Goal: Information Seeking & Learning: Learn about a topic

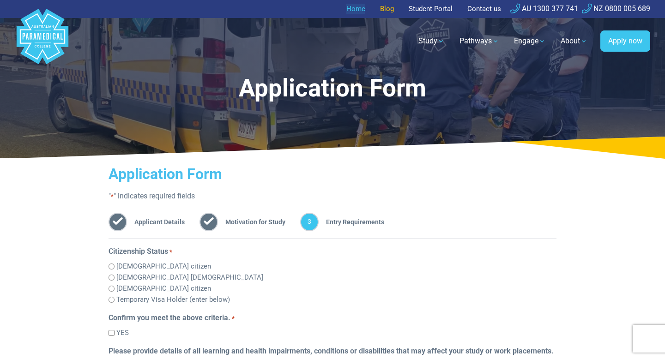
drag, startPoint x: 358, startPoint y: 7, endPoint x: 380, endPoint y: 3, distance: 22.0
click at [0, 0] on div "Home Blog Student Portal Contact us AU 1300 377 741 NZ 0800 005 689" at bounding box center [332, 9] width 665 height 18
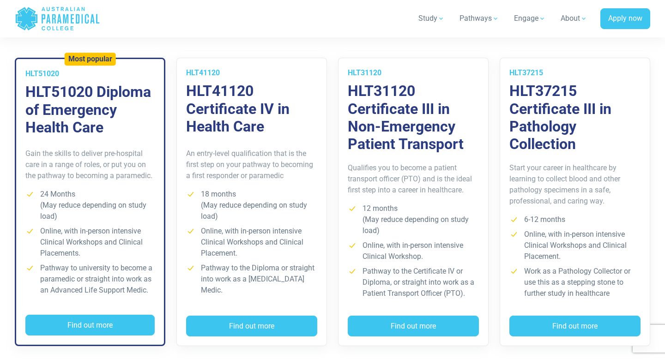
scroll to position [683, 0]
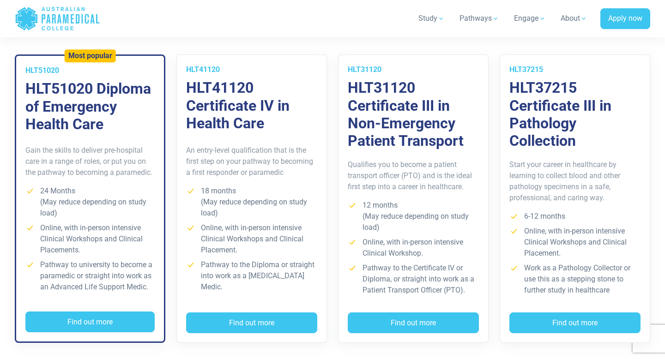
click at [129, 138] on div "Gain the skills to deliver pre-hospital care in a range of roles, or put you on…" at bounding box center [90, 222] width 148 height 178
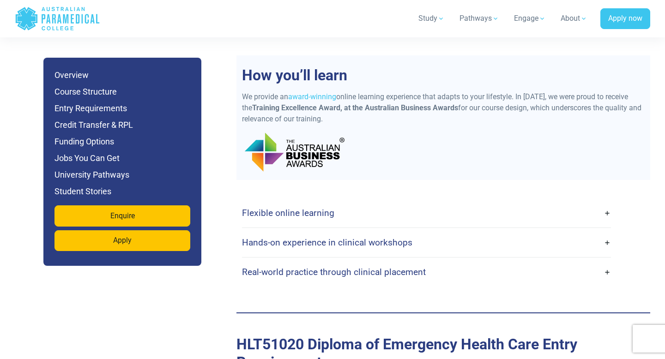
scroll to position [2270, 0]
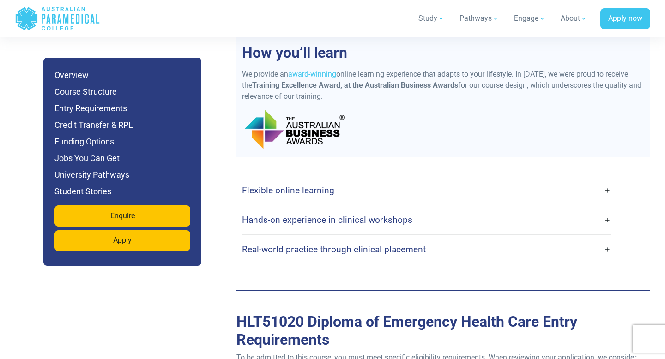
click at [290, 185] on h4 "Flexible online learning" at bounding box center [288, 190] width 92 height 11
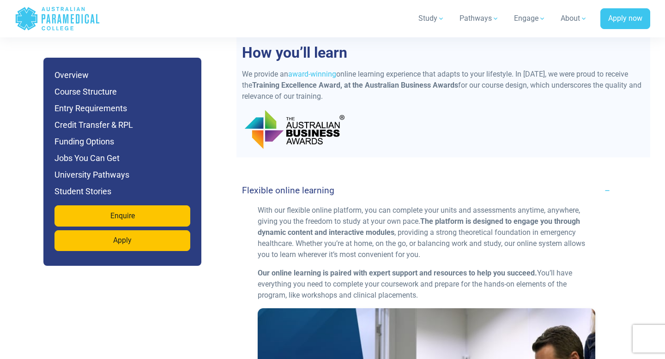
click at [290, 185] on h4 "Flexible online learning" at bounding box center [288, 190] width 92 height 11
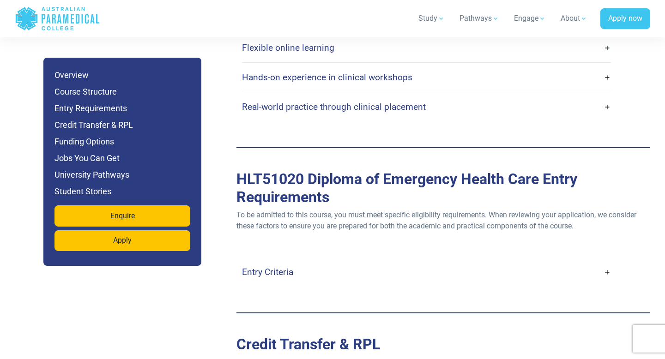
scroll to position [2414, 0]
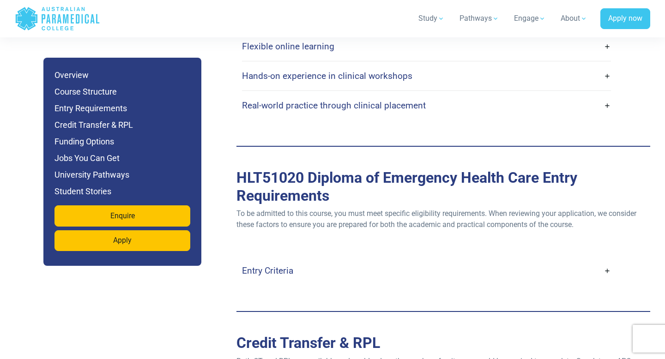
click at [267, 266] on h4 "Entry Criteria" at bounding box center [267, 271] width 51 height 11
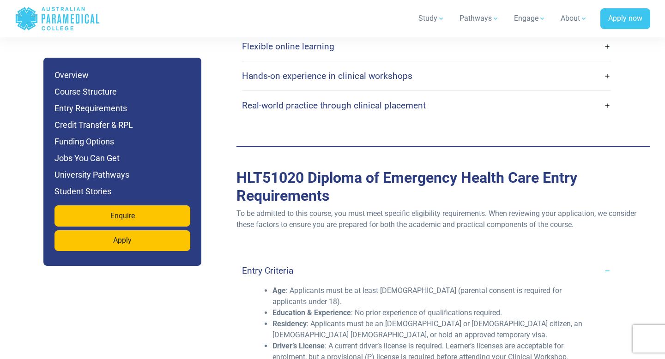
click at [267, 266] on h4 "Entry Criteria" at bounding box center [267, 271] width 51 height 11
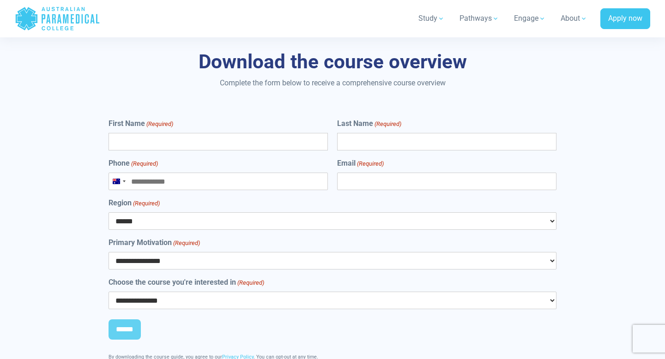
scroll to position [4948, 0]
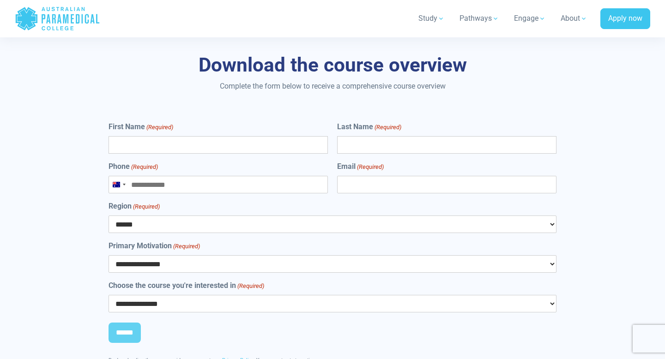
click at [206, 176] on input "Phone (Required)" at bounding box center [218, 185] width 219 height 18
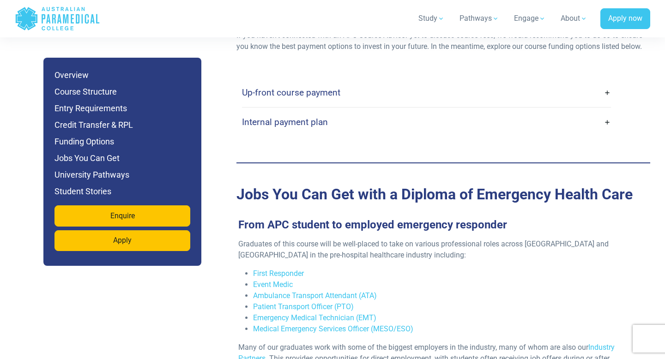
scroll to position [2942, 0]
